Goal: Navigation & Orientation: Find specific page/section

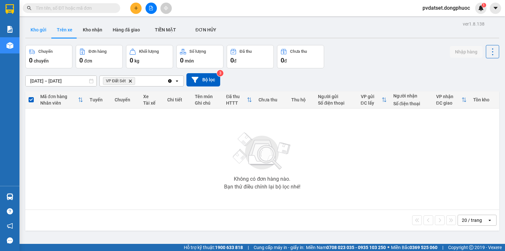
click at [40, 30] on button "Kho gửi" at bounding box center [38, 30] width 26 height 16
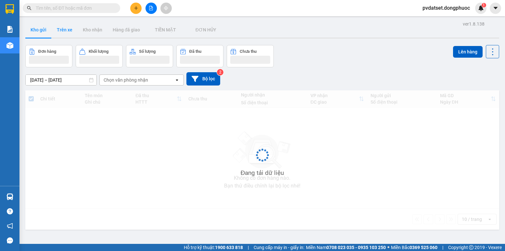
click at [61, 30] on button "Trên xe" at bounding box center [65, 30] width 26 height 16
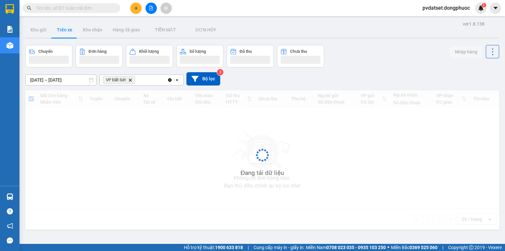
click at [61, 30] on button "Trên xe" at bounding box center [65, 30] width 26 height 16
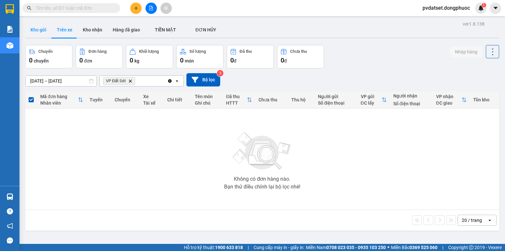
click at [41, 33] on button "Kho gửi" at bounding box center [38, 30] width 26 height 16
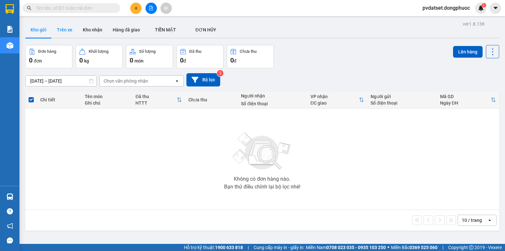
click at [64, 30] on button "Trên xe" at bounding box center [65, 30] width 26 height 16
